Goal: Task Accomplishment & Management: Complete application form

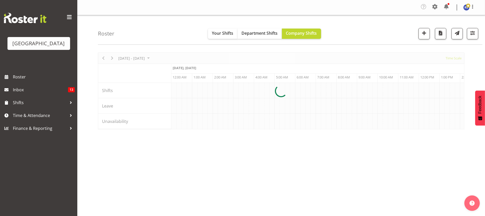
scroll to position [0, 989]
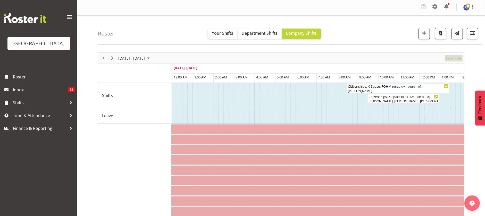
click at [458, 61] on span "Time Scale" at bounding box center [453, 58] width 17 height 6
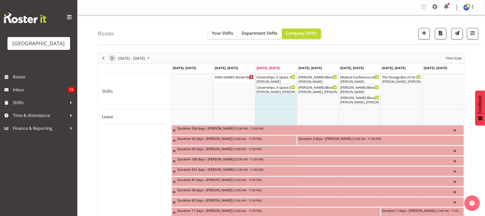
click at [112, 59] on span "Next" at bounding box center [112, 58] width 6 height 6
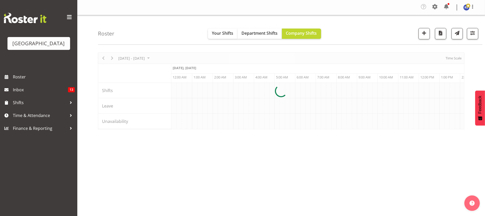
click at [447, 58] on div at bounding box center [281, 91] width 366 height 77
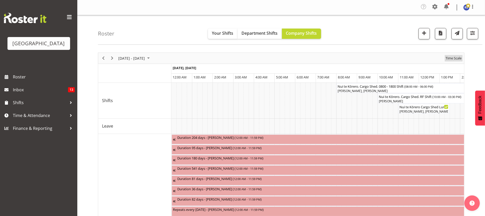
click at [447, 58] on span "Time Scale" at bounding box center [453, 58] width 17 height 6
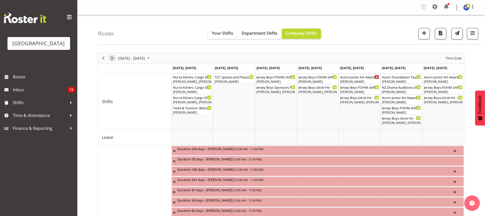
click at [111, 58] on span "Next" at bounding box center [112, 58] width 6 height 6
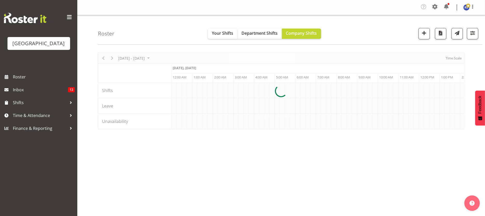
click at [455, 60] on div at bounding box center [281, 91] width 366 height 77
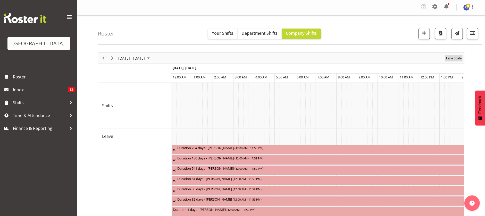
click at [451, 58] on span "Time Scale" at bounding box center [453, 58] width 17 height 6
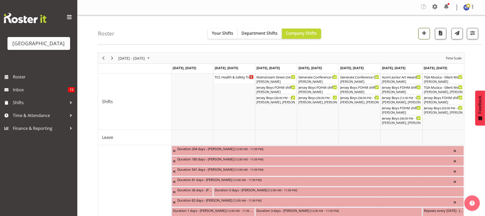
click at [424, 33] on span "button" at bounding box center [424, 33] width 7 height 7
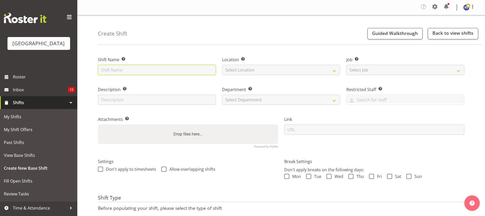
click at [154, 66] on input "text" at bounding box center [157, 70] width 118 height 10
type input "Oktoberfest Cargo Shed"
select select "1119"
click at [222, 65] on select "Cargo Shed Cargo Shed Historic Village Baycourt Community and Arts Centre" at bounding box center [281, 70] width 118 height 10
drag, startPoint x: 157, startPoint y: 68, endPoint x: 78, endPoint y: 66, distance: 78.9
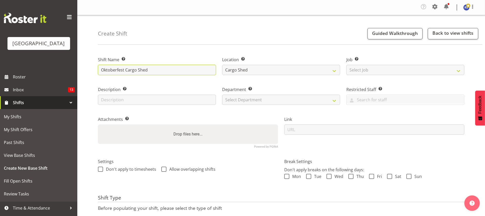
click at [78, 66] on div "Create Shift Guided Walkthrough Back to view shifts Shift Name Enter a name for…" at bounding box center [280, 135] width 407 height 240
click at [114, 103] on input "text" at bounding box center [157, 100] width 118 height 10
paste input "Oktoberfest Cargo Shed"
type input "Oktoberfest Cargo Shed"
click at [238, 103] on select "Select Department Baycourt Front of House Baycourt Technical" at bounding box center [281, 100] width 118 height 10
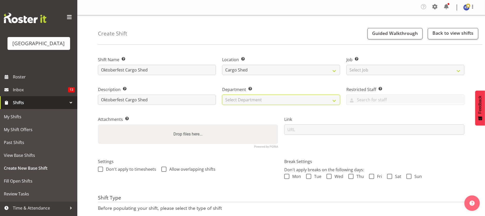
select select "791"
click at [222, 95] on select "Select Department Baycourt Front of House Baycourt Technical" at bounding box center [281, 100] width 118 height 10
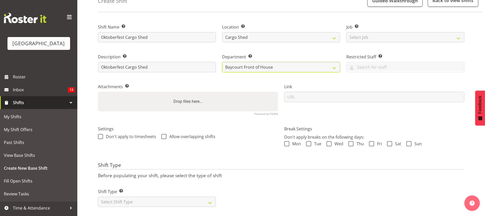
scroll to position [44, 0]
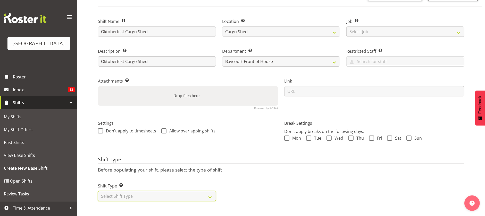
click at [152, 192] on select "Select Shift Type One Off Shift Recurring Shift Rotating Shift" at bounding box center [157, 196] width 118 height 10
select select "one_off"
click at [98, 191] on select "Select Shift Type One Off Shift Recurring Shift Rotating Shift" at bounding box center [157, 196] width 118 height 10
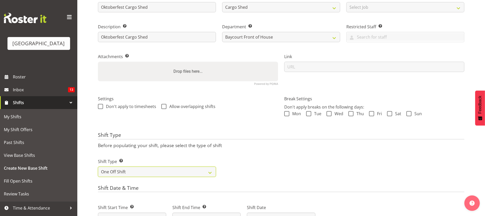
scroll to position [121, 0]
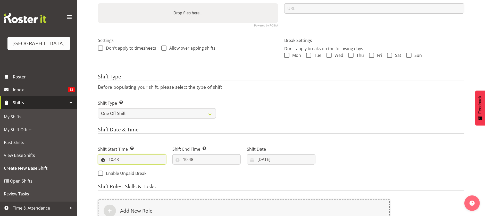
click at [142, 159] on input "10:48" at bounding box center [132, 160] width 68 height 10
click at [132, 172] on select "00 01 02 03 04 05 06 07 08 09 10 11 12 13 14 15 16 17 18 19 20 21 22 23" at bounding box center [133, 173] width 12 height 10
select select "11"
click at [127, 168] on select "00 01 02 03 04 05 06 07 08 09 10 11 12 13 14 15 16 17 18 19 20 21 22 23" at bounding box center [133, 173] width 12 height 10
type input "11:48"
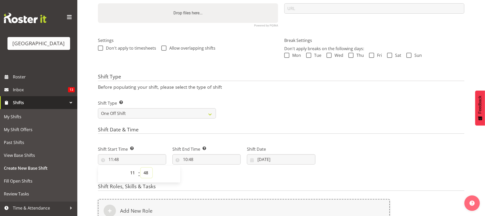
click at [147, 173] on select "00 01 02 03 04 05 06 07 08 09 10 11 12 13 14 15 16 17 18 19 20 21 22 23 24 25 2…" at bounding box center [147, 173] width 12 height 10
select select "45"
click at [141, 168] on select "00 01 02 03 04 05 06 07 08 09 10 11 12 13 14 15 16 17 18 19 20 21 22 23 24 25 2…" at bounding box center [147, 173] width 12 height 10
type input "11:45"
click at [214, 174] on div "Shift Start Time Set the time of the day you wish this shift to start 11:45 00 …" at bounding box center [207, 160] width 224 height 42
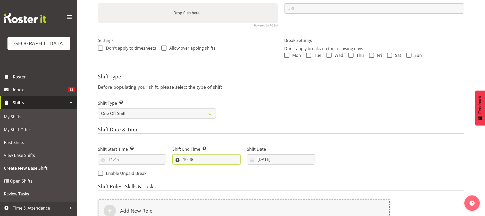
click at [196, 161] on input "10:48" at bounding box center [206, 160] width 68 height 10
click at [206, 174] on select "00 01 02 03 04 05 06 07 08 09 10 11 12 13 14 15 16 17 18 19 20 21 22 23" at bounding box center [208, 173] width 12 height 10
click at [208, 174] on select "00 01 02 03 04 05 06 07 08 09 10 11 12 13 14 15 16 17 18 19 20 21 22 23" at bounding box center [208, 173] width 12 height 10
select select "23"
click at [202, 168] on select "00 01 02 03 04 05 06 07 08 09 10 11 12 13 14 15 16 17 18 19 20 21 22 23" at bounding box center [208, 173] width 12 height 10
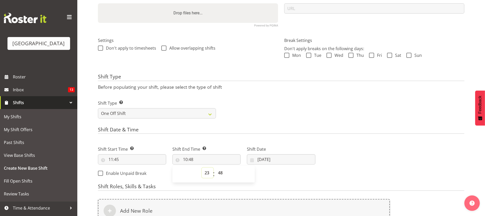
type input "23:48"
click at [220, 170] on select "00 01 02 03 04 05 06 07 08 09 10 11 12 13 14 15 16 17 18 19 20 21 22 23 24 25 2…" at bounding box center [221, 173] width 12 height 10
select select "30"
click at [215, 168] on select "00 01 02 03 04 05 06 07 08 09 10 11 12 13 14 15 16 17 18 19 20 21 22 23 24 25 2…" at bounding box center [221, 173] width 12 height 10
type input "23:30"
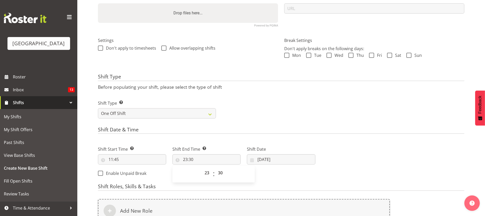
click at [346, 182] on form "Shift Name Enter a name for the shift (e.g. Day Shift). Oktoberfest Cargo Shed …" at bounding box center [281, 110] width 366 height 364
click at [259, 158] on input "03/09/2025" at bounding box center [281, 160] width 68 height 10
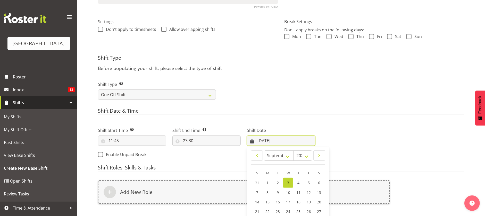
scroll to position [186, 0]
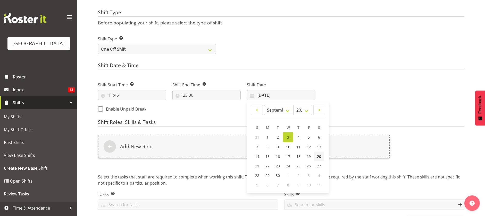
click at [322, 156] on link "20" at bounding box center [319, 157] width 10 height 10
type input "20/09/2025"
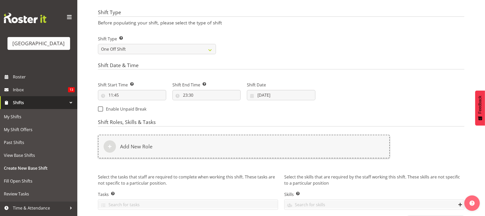
click at [218, 150] on div "Add New Role" at bounding box center [244, 147] width 292 height 24
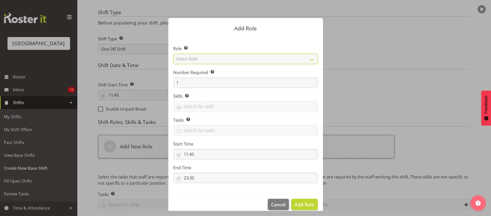
click at [194, 59] on select "Select Role Audio Bar Bar Runner Bar Training Box Office Cargo Shed Venue Rep C…" at bounding box center [245, 59] width 144 height 10
select select "1288"
click at [173, 54] on select "Select Role Audio Bar Bar Runner Bar Training Box Office Cargo Shed Venue Rep C…" at bounding box center [245, 59] width 144 height 10
click at [304, 207] on span "Add Role" at bounding box center [304, 205] width 20 height 6
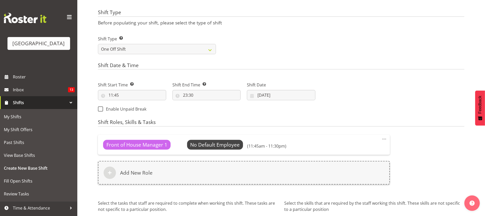
click at [0, 0] on span "Select Employee" at bounding box center [0, 0] width 0 height 0
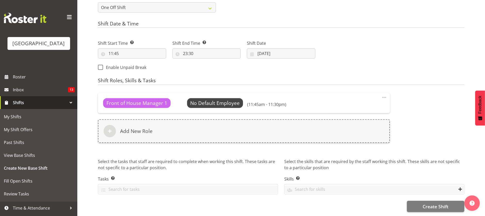
scroll to position [233, 0]
click at [439, 203] on span "Create Shift" at bounding box center [435, 206] width 26 height 7
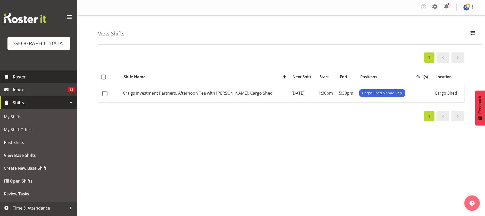
click at [37, 81] on span "Roster" at bounding box center [44, 77] width 62 height 8
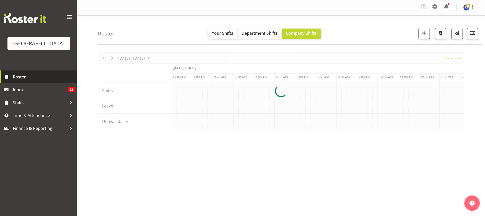
scroll to position [0, 989]
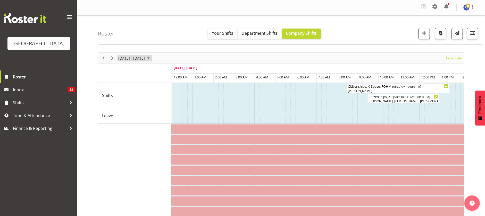
click at [138, 59] on span "[DATE] - [DATE]" at bounding box center [132, 58] width 28 height 6
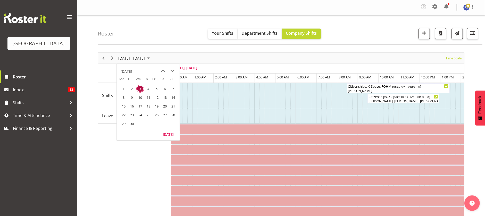
click at [126, 105] on span "15" at bounding box center [124, 107] width 8 height 8
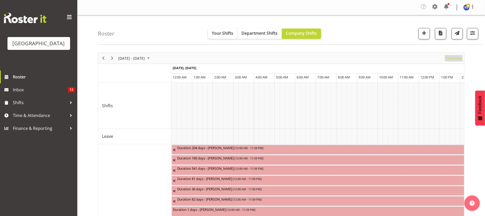
click at [449, 58] on span "Time Scale" at bounding box center [453, 58] width 17 height 6
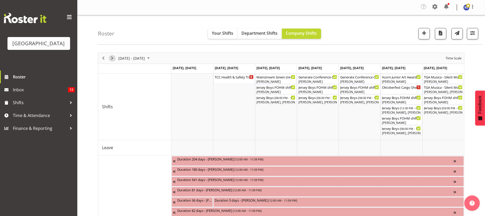
click at [110, 58] on span "Next" at bounding box center [112, 58] width 6 height 6
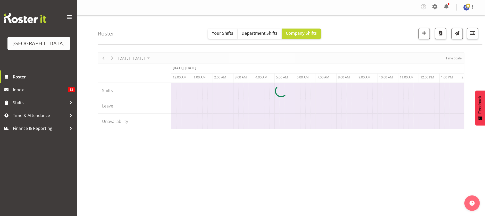
click at [449, 58] on div at bounding box center [281, 91] width 366 height 77
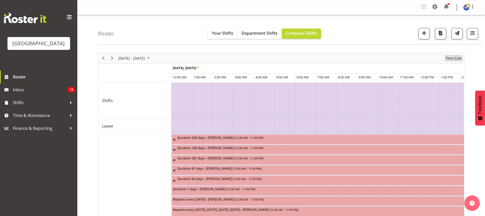
click at [449, 58] on span "Time Scale" at bounding box center [453, 58] width 17 height 6
